Goal: Complete application form

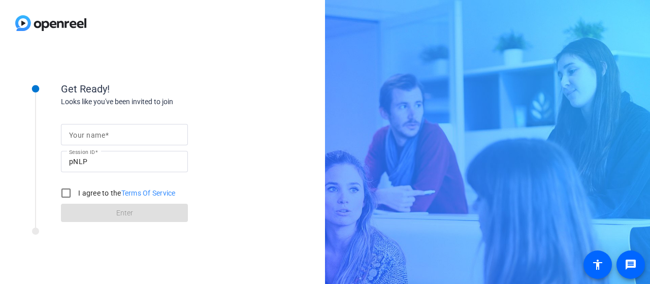
click at [112, 150] on div at bounding box center [124, 150] width 127 height 11
click at [108, 137] on span at bounding box center [107, 135] width 4 height 8
click at [108, 137] on input "Your name" at bounding box center [124, 135] width 111 height 12
type input "[PERSON_NAME]"
click at [202, 173] on div "Your name [PERSON_NAME] Session ID pNLP I agree to the Terms Of Service Enter" at bounding box center [162, 164] width 203 height 115
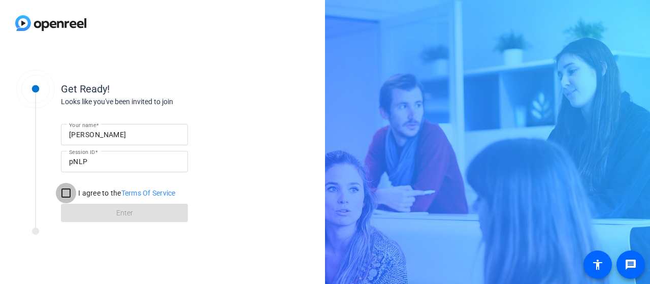
click at [72, 197] on input "I agree to the Terms Of Service" at bounding box center [66, 193] width 20 height 20
checkbox input "true"
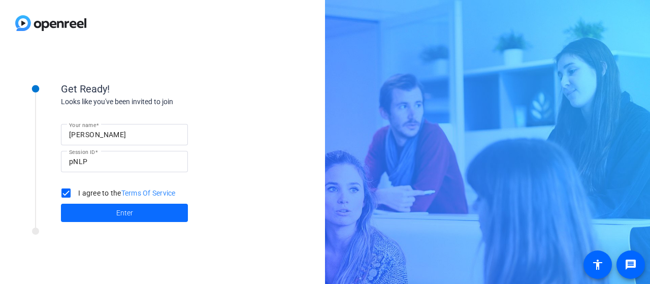
click at [118, 212] on span "Enter" at bounding box center [124, 213] width 17 height 11
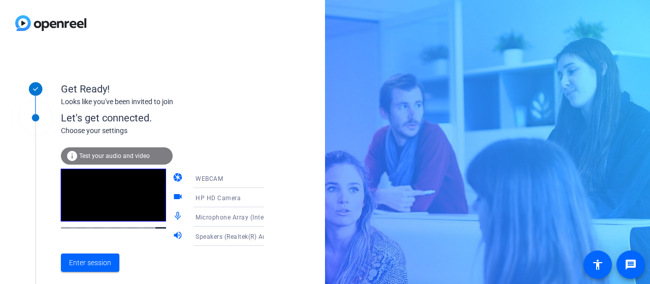
click at [268, 196] on icon at bounding box center [274, 198] width 12 height 12
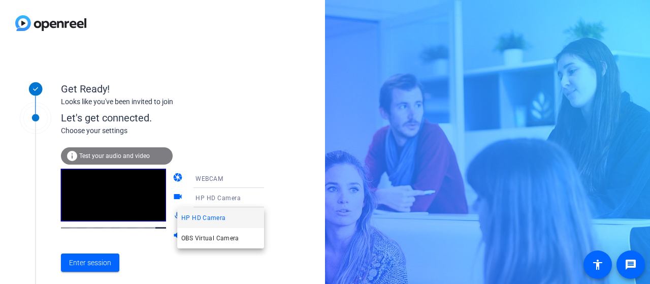
click at [251, 143] on div at bounding box center [325, 142] width 650 height 284
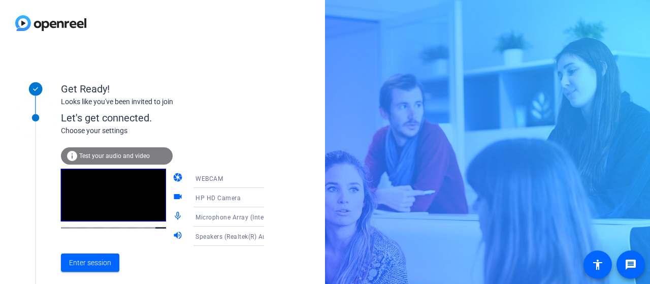
click at [268, 179] on icon at bounding box center [274, 178] width 12 height 12
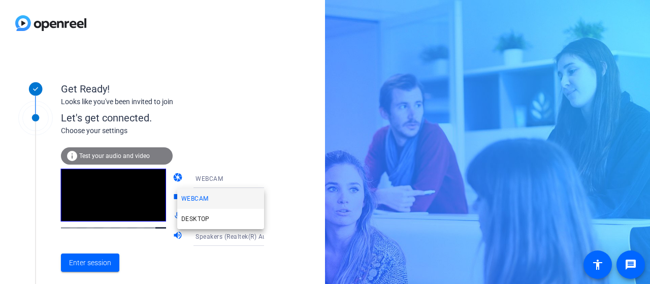
click at [239, 99] on div at bounding box center [325, 142] width 650 height 284
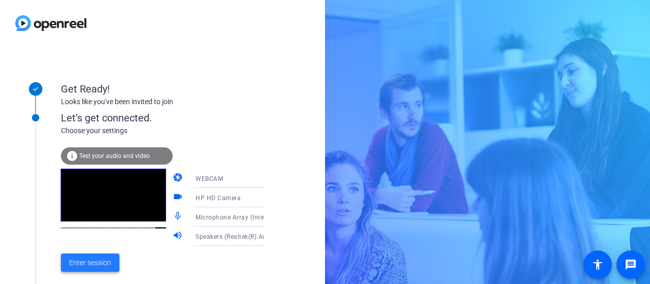
click at [90, 259] on span "Enter session" at bounding box center [90, 263] width 42 height 11
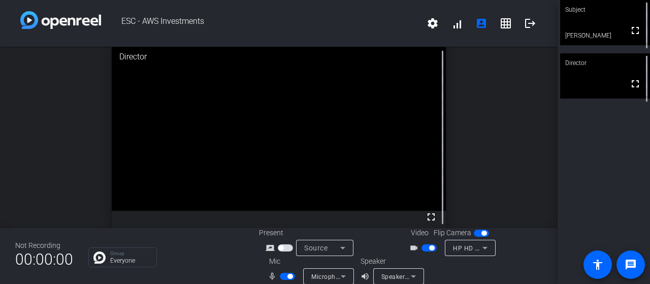
click at [426, 249] on span "button" at bounding box center [429, 247] width 15 height 7
click at [290, 250] on span "button" at bounding box center [285, 247] width 15 height 7
